Goal: Task Accomplishment & Management: Manage account settings

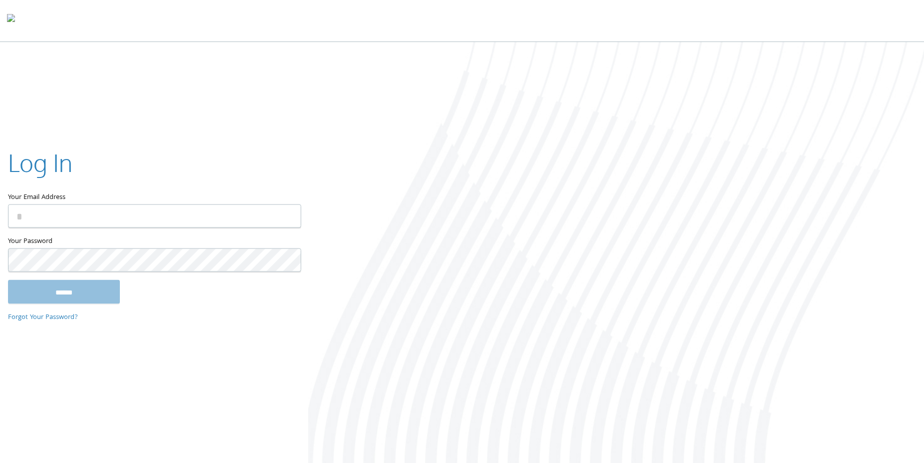
type input "**********"
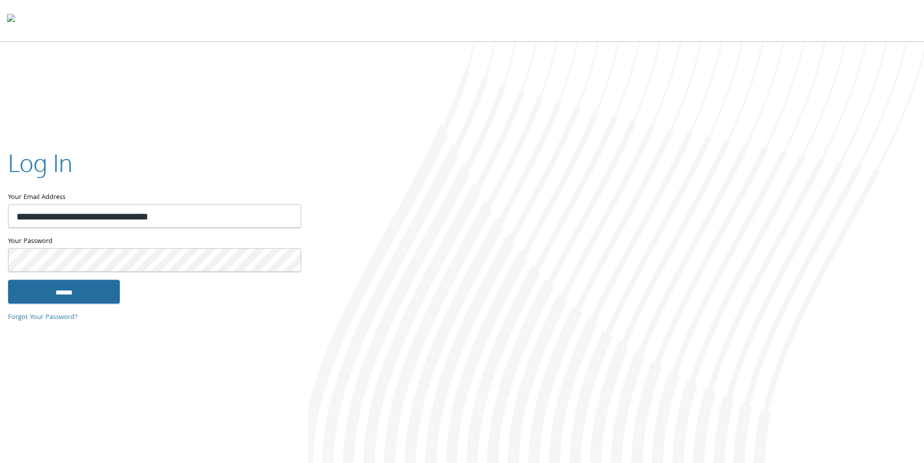
click at [84, 295] on input "******" at bounding box center [64, 292] width 112 height 24
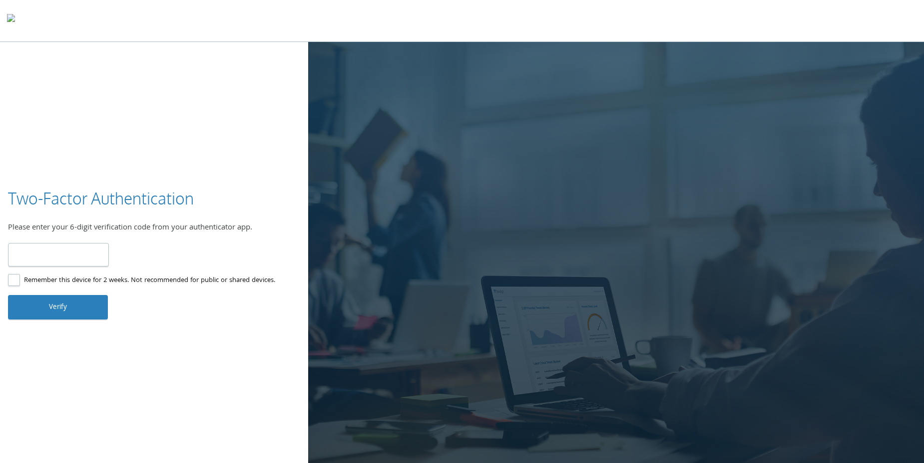
type input "******"
click at [53, 306] on button "Verify" at bounding box center [58, 307] width 100 height 24
